Goal: Check status

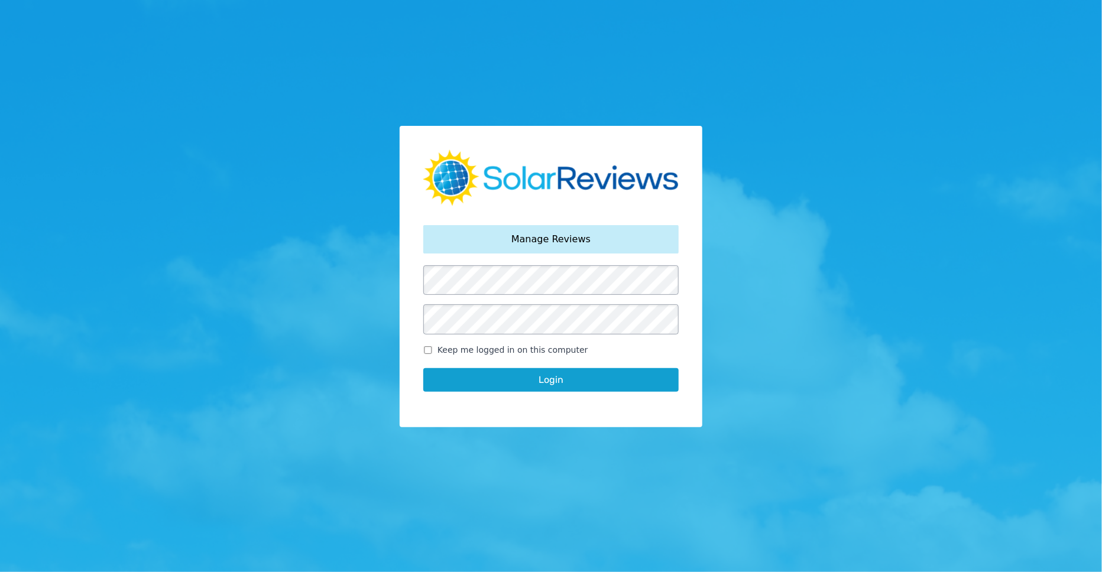
click at [525, 376] on button "Login" at bounding box center [550, 380] width 255 height 24
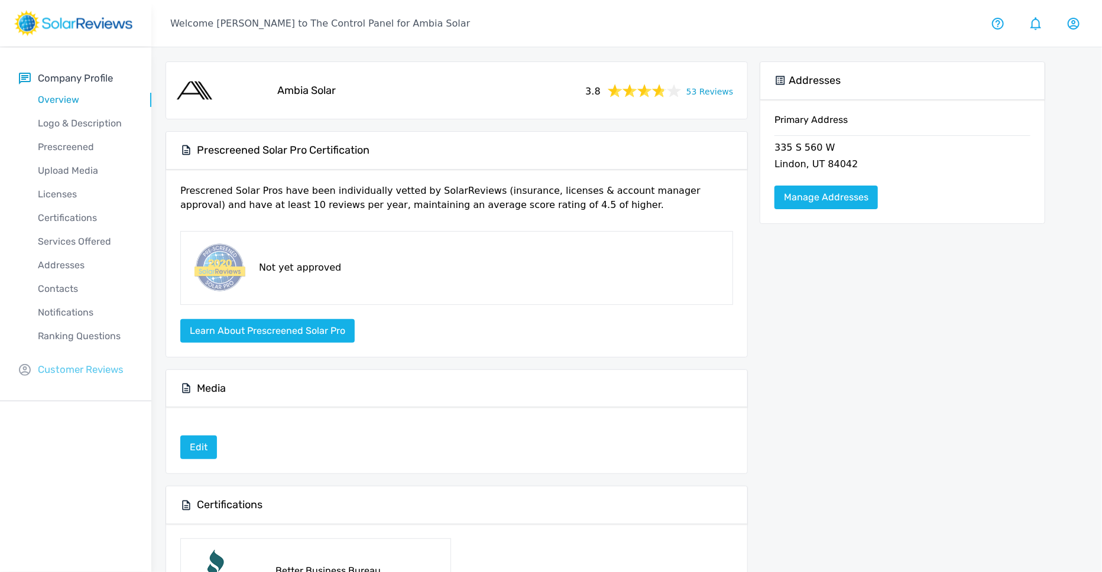
click at [62, 374] on p "Customer Reviews" at bounding box center [81, 370] width 86 height 15
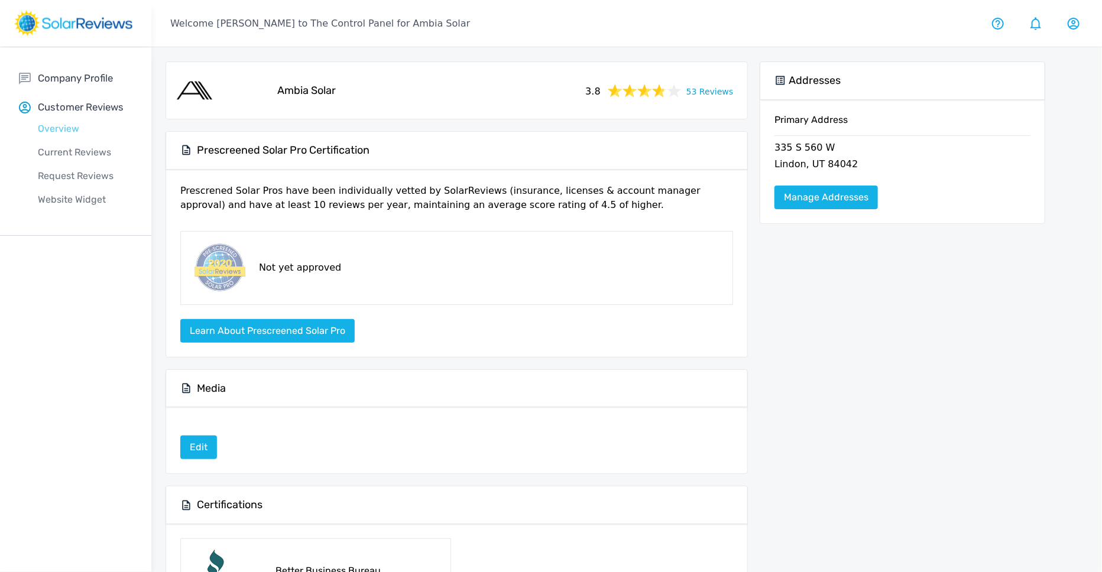
click at [70, 126] on p "Overview" at bounding box center [85, 129] width 132 height 14
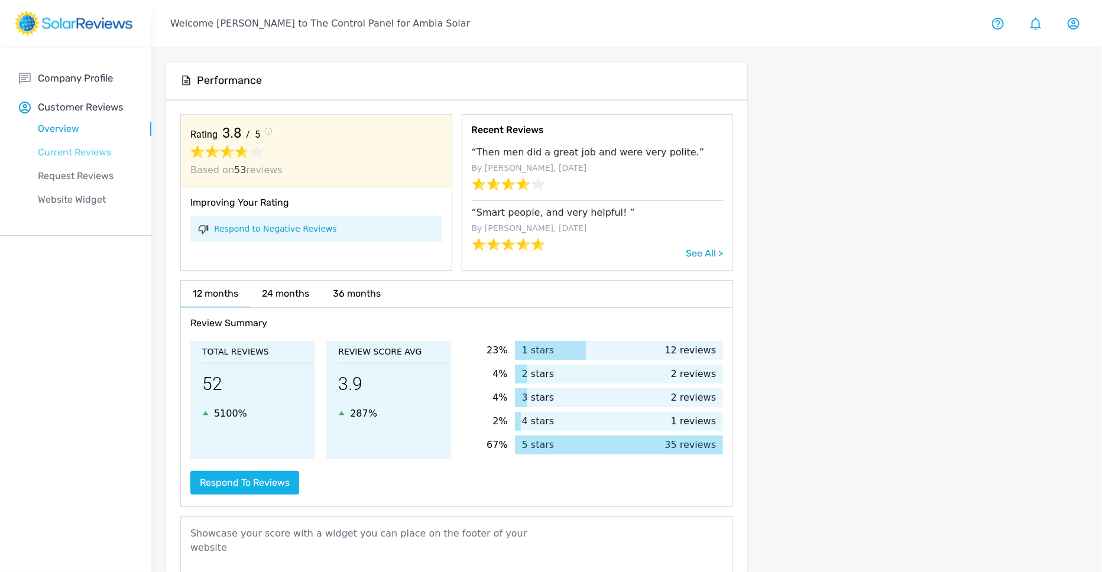
click at [69, 158] on p "Current Reviews" at bounding box center [85, 152] width 132 height 14
